Goal: Task Accomplishment & Management: Manage account settings

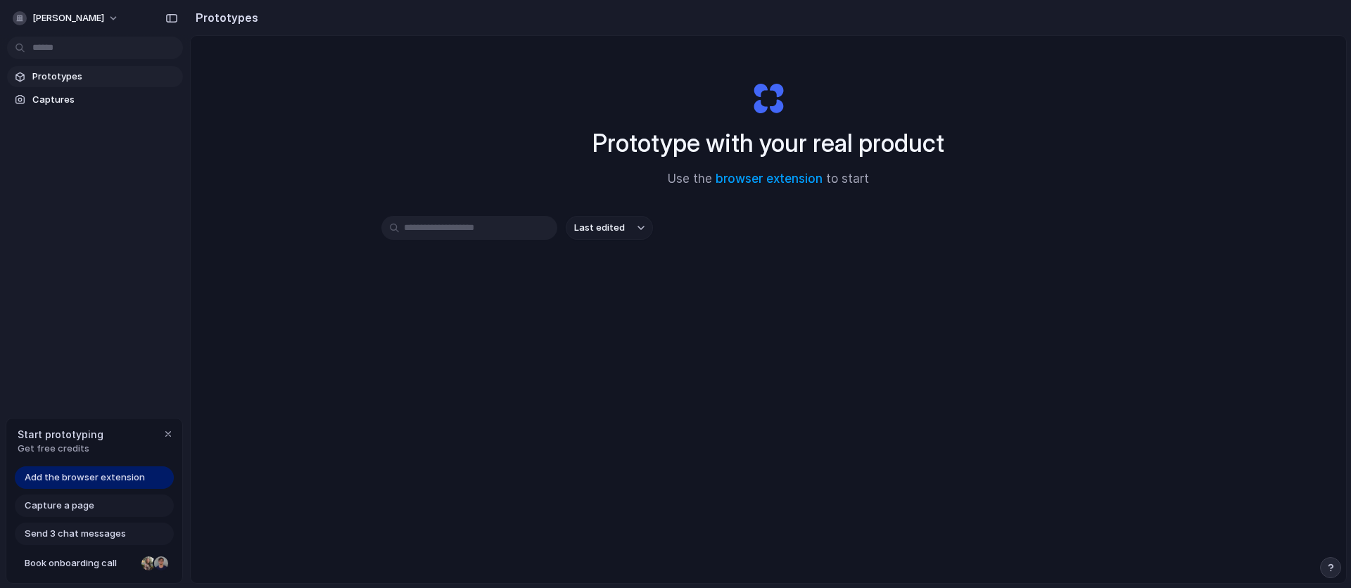
click at [259, 199] on div "Prototype with your real product Use the browser extension to start Last edited" at bounding box center [768, 347] width 1155 height 622
click at [114, 13] on button "[PERSON_NAME]" at bounding box center [66, 18] width 119 height 23
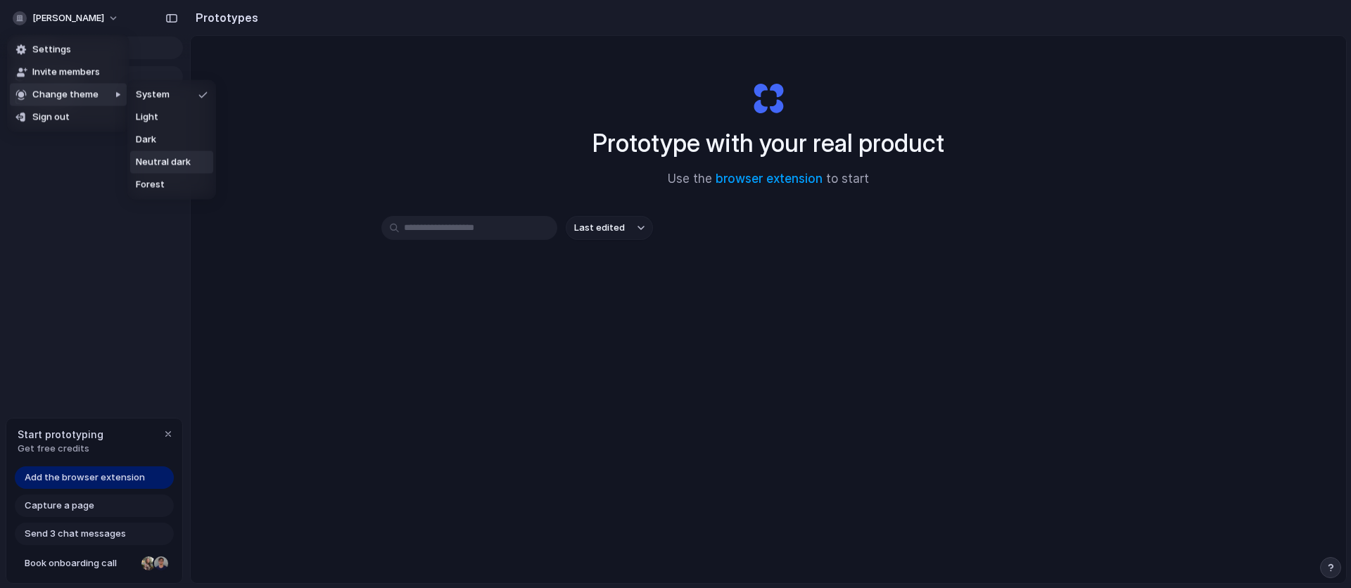
click at [169, 160] on span "Neutral dark" at bounding box center [163, 163] width 55 height 14
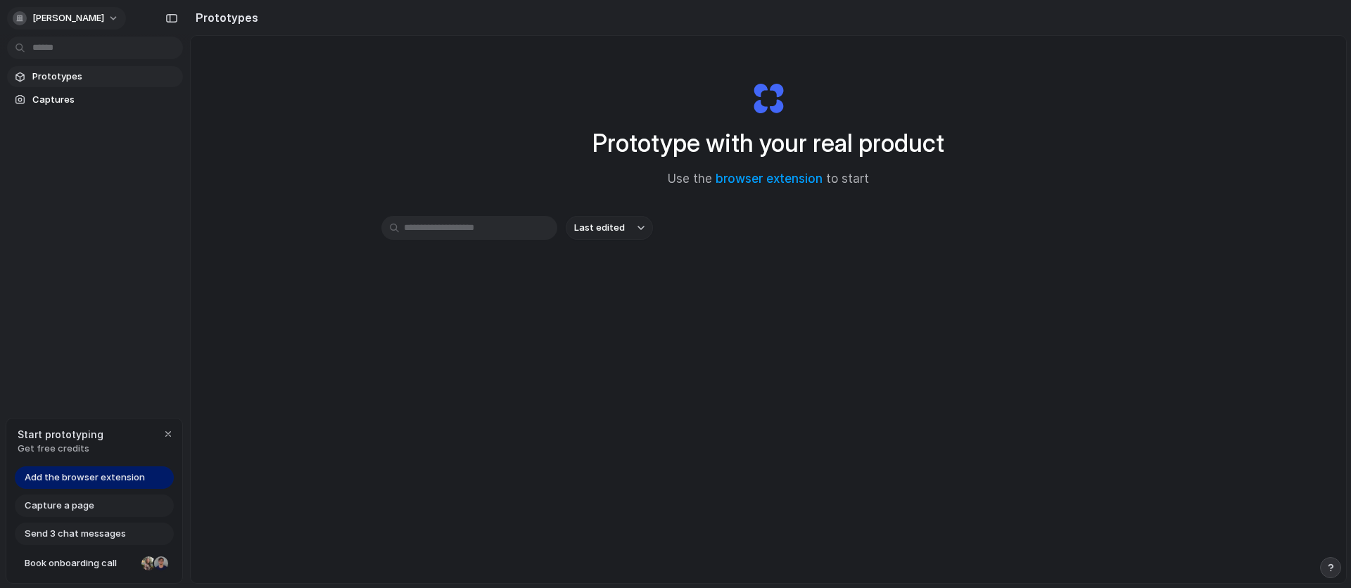
click at [99, 13] on span "[PERSON_NAME]" at bounding box center [68, 18] width 72 height 14
click at [103, 21] on div "Settings Invite members Change theme Sign out" at bounding box center [675, 294] width 1351 height 588
click at [107, 20] on button "[PERSON_NAME]" at bounding box center [66, 18] width 119 height 23
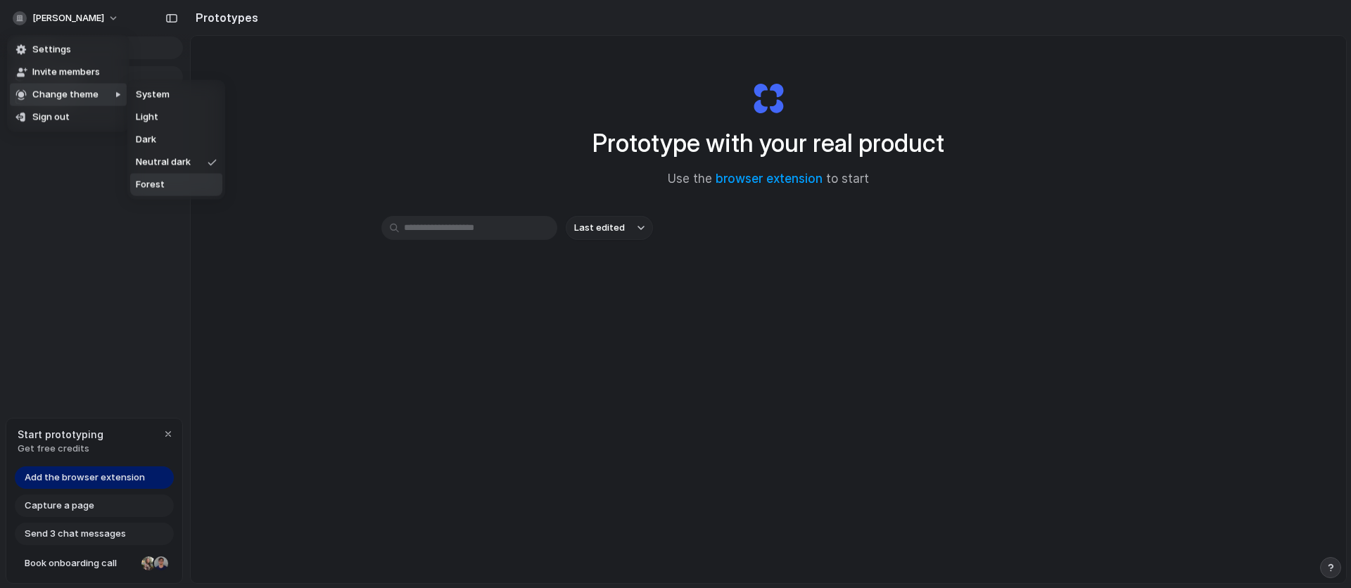
click at [146, 184] on span "Forest" at bounding box center [150, 185] width 29 height 14
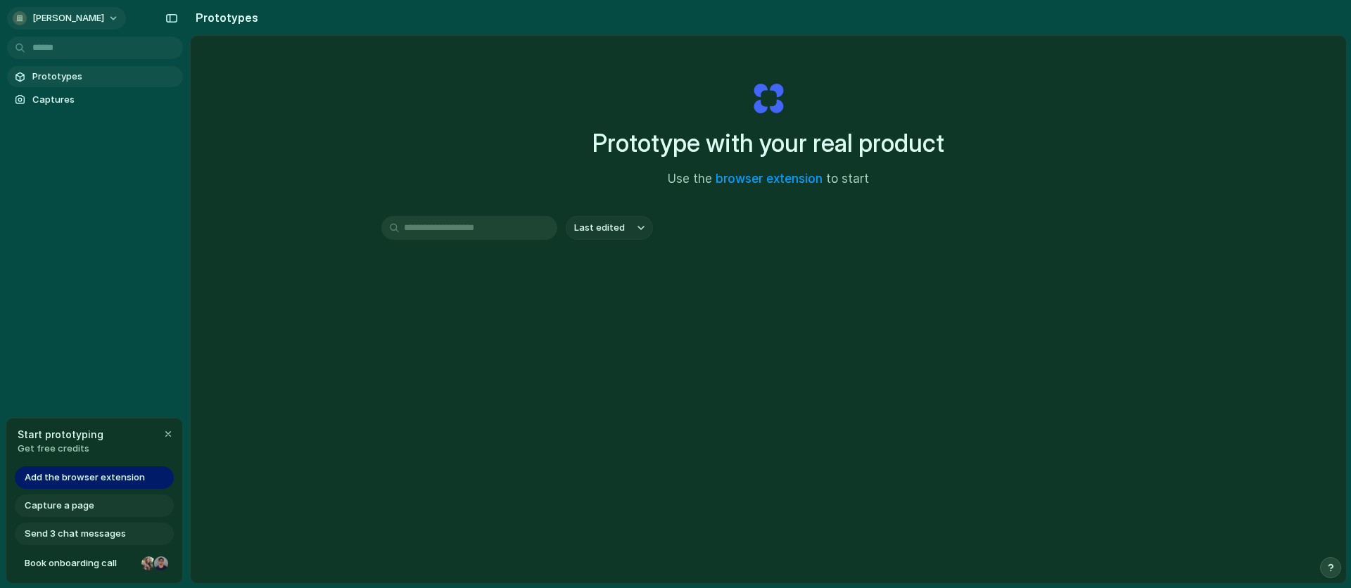
click at [106, 25] on button "[PERSON_NAME]" at bounding box center [66, 18] width 119 height 23
